Goal: Transaction & Acquisition: Purchase product/service

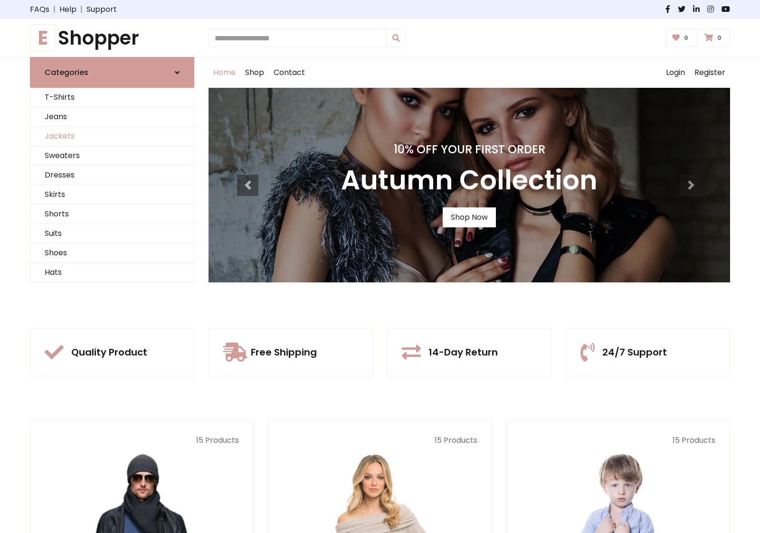
click at [112, 136] on link "Jackets" at bounding box center [111, 136] width 163 height 19
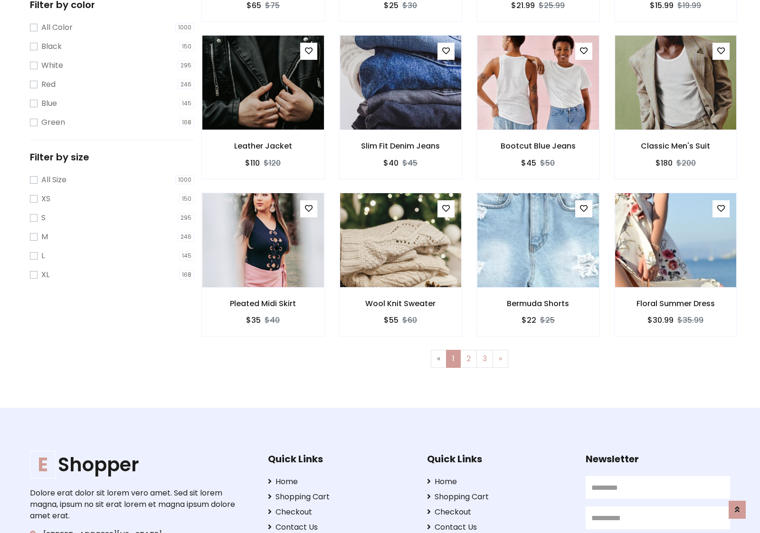
scroll to position [259, 0]
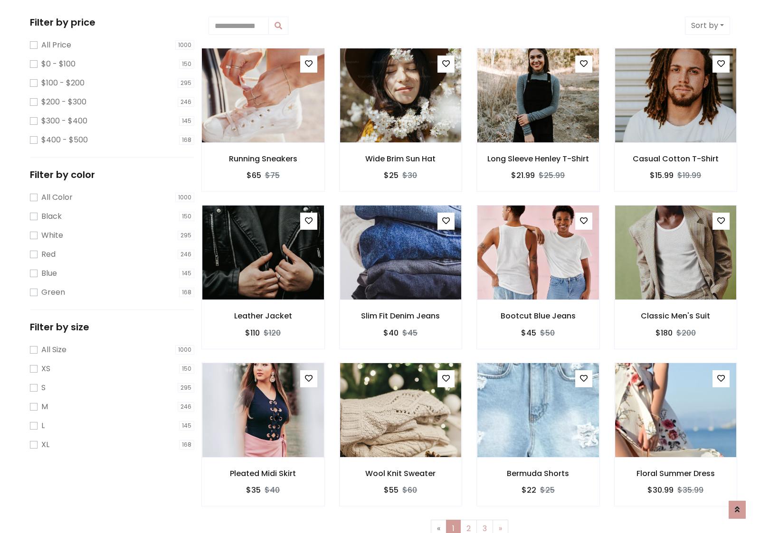
click at [263, 95] on img at bounding box center [263, 95] width 146 height 228
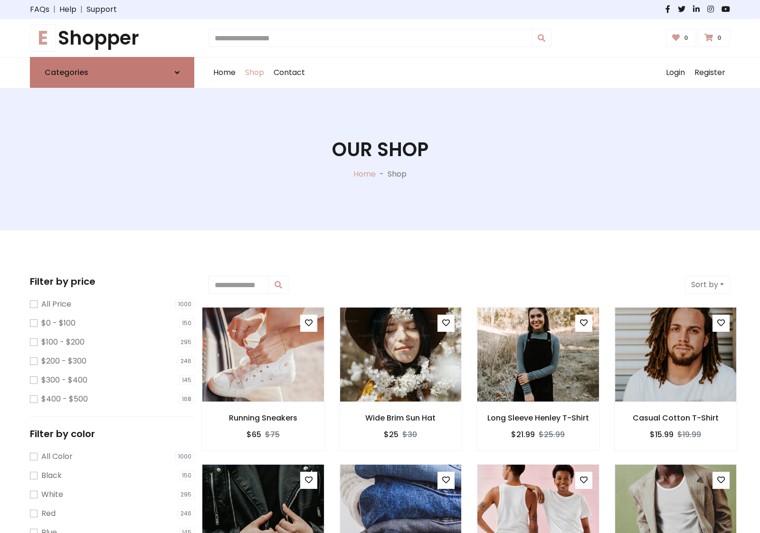
click at [112, 72] on link "Categories" at bounding box center [112, 72] width 164 height 31
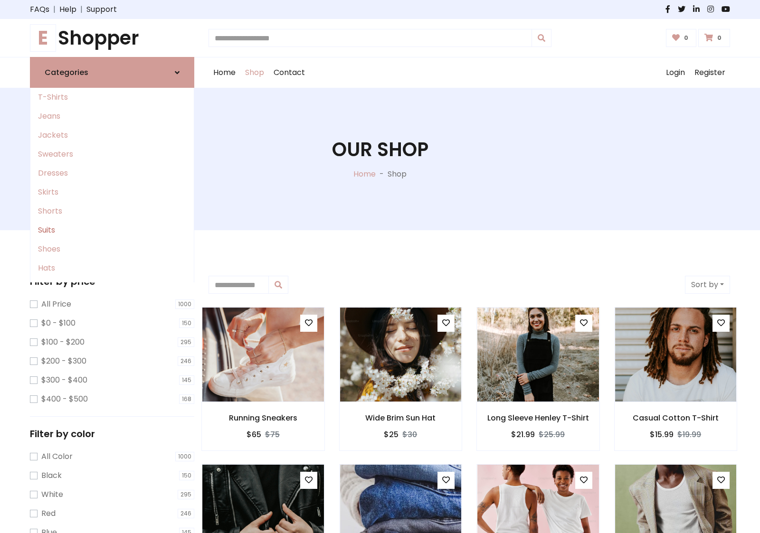
click at [112, 230] on link "Suits" at bounding box center [111, 230] width 163 height 19
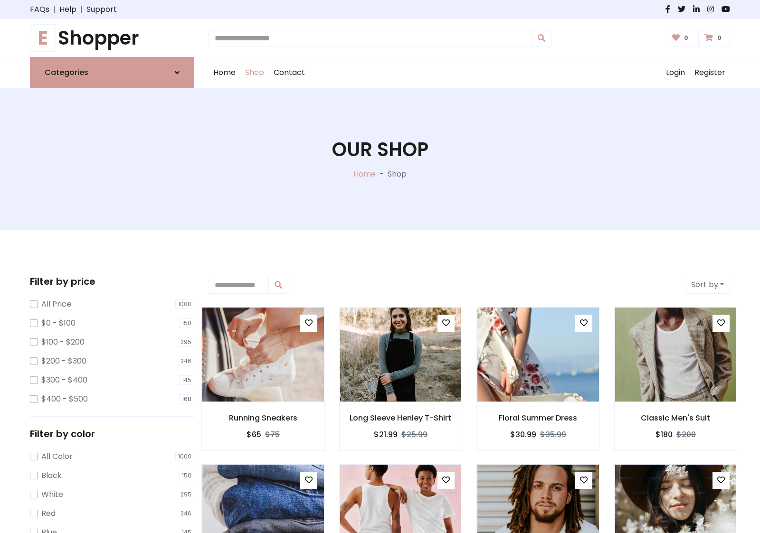
scroll to position [524, 0]
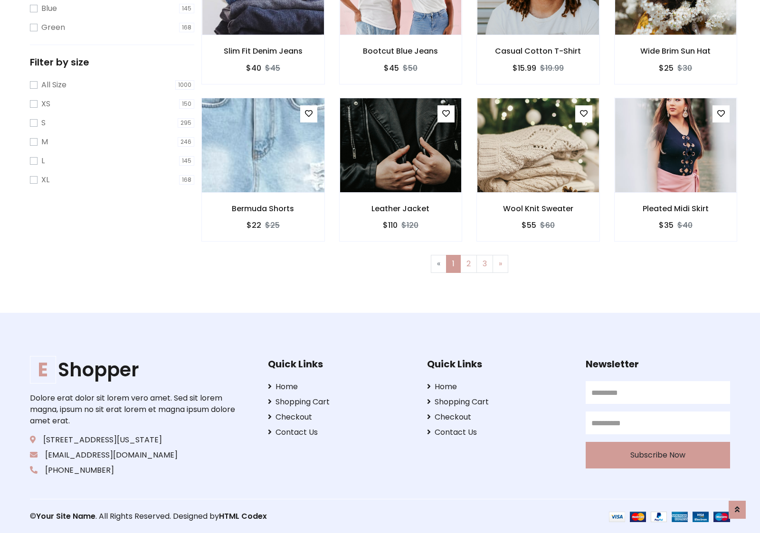
click at [263, 145] on img at bounding box center [263, 145] width 146 height 228
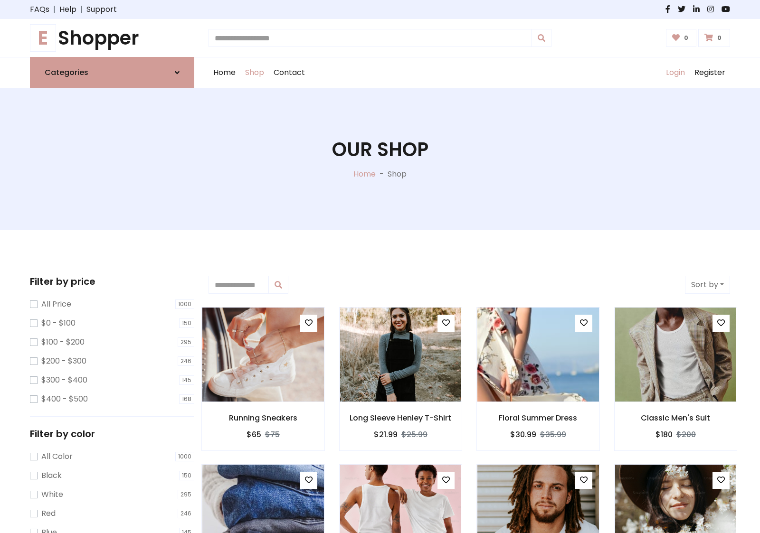
click at [675, 73] on link "Login" at bounding box center [675, 72] width 29 height 30
click at [177, 72] on icon at bounding box center [177, 73] width 5 height 8
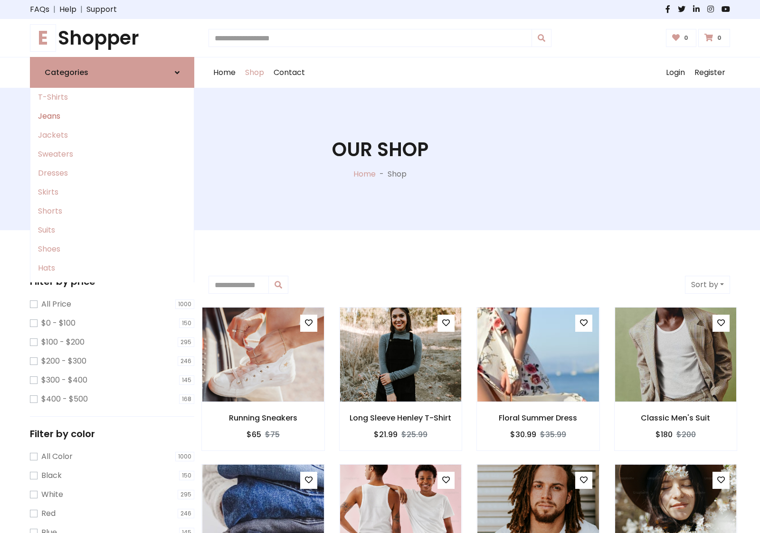
click at [112, 116] on link "Jeans" at bounding box center [111, 116] width 163 height 19
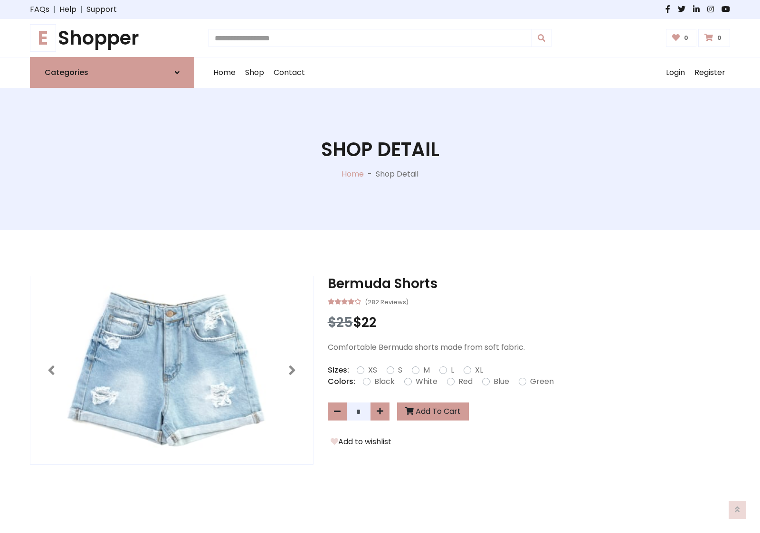
scroll to position [653, 0]
